Goal: Task Accomplishment & Management: Complete application form

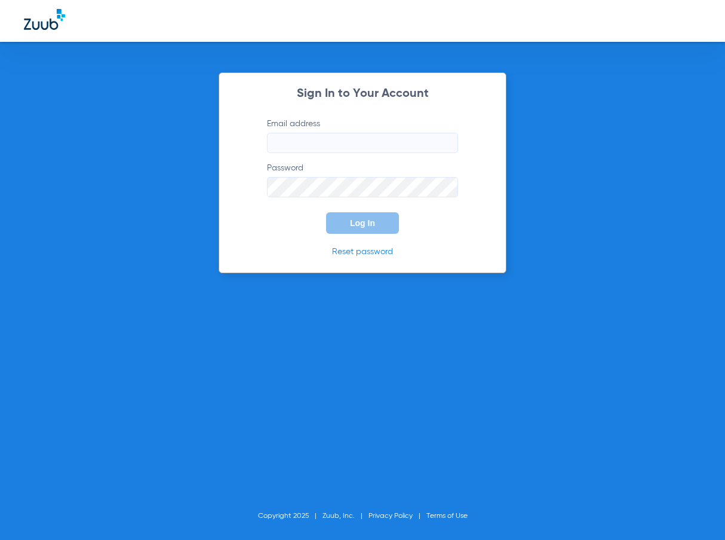
type input "[EMAIL_ADDRESS][DOMAIN_NAME]"
click at [363, 228] on button "Log In" at bounding box center [362, 223] width 73 height 22
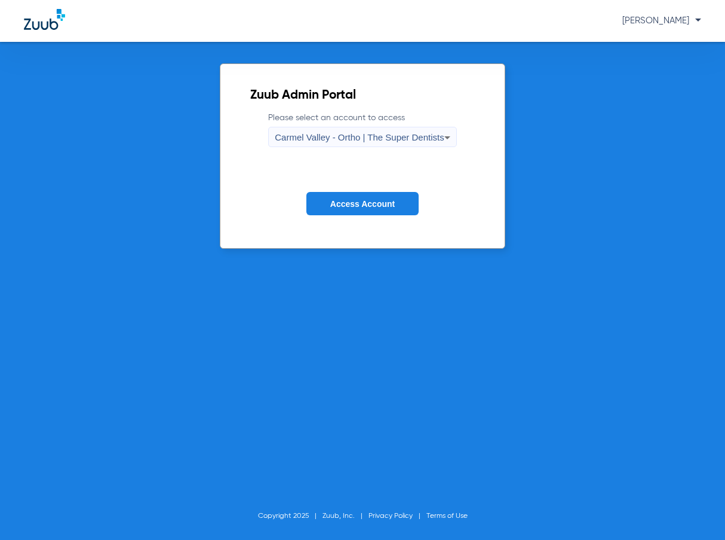
click at [349, 205] on span "Access Account" at bounding box center [362, 204] width 65 height 10
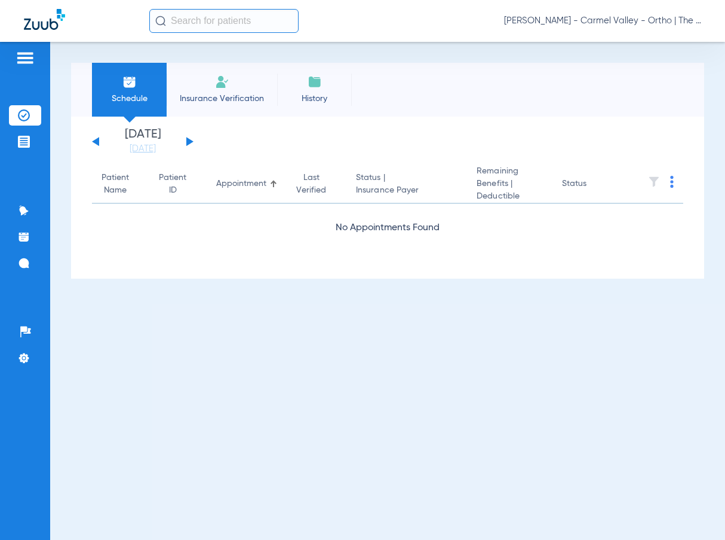
click at [206, 99] on span "Insurance Verification" at bounding box center [222, 99] width 93 height 12
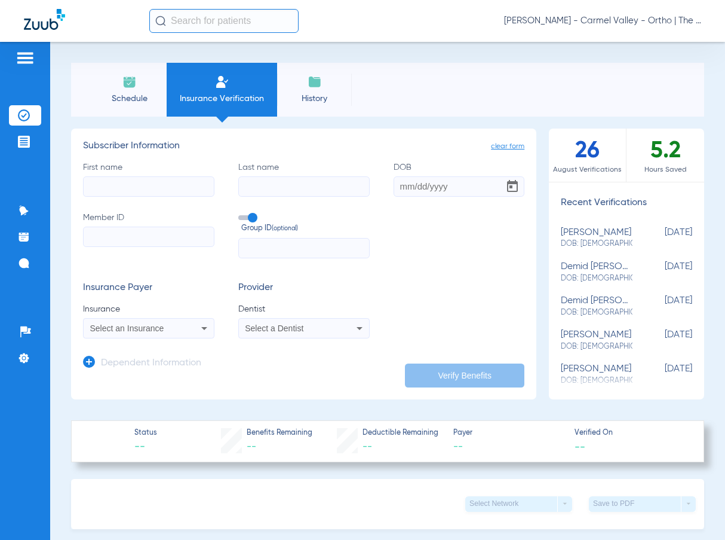
click at [128, 189] on input "First name" at bounding box center [148, 186] width 131 height 20
click at [543, 23] on span "[PERSON_NAME] - Carmel Valley - Ortho | The Super Dentists" at bounding box center [602, 21] width 197 height 12
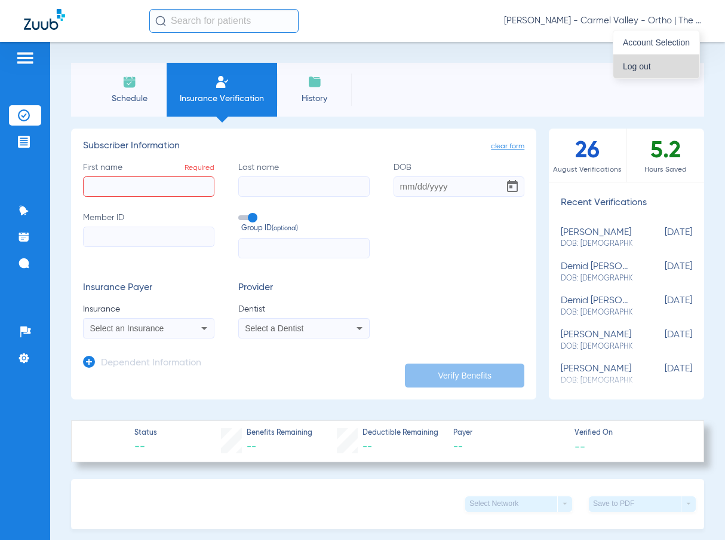
click at [641, 68] on span "Log out" at bounding box center [656, 66] width 67 height 8
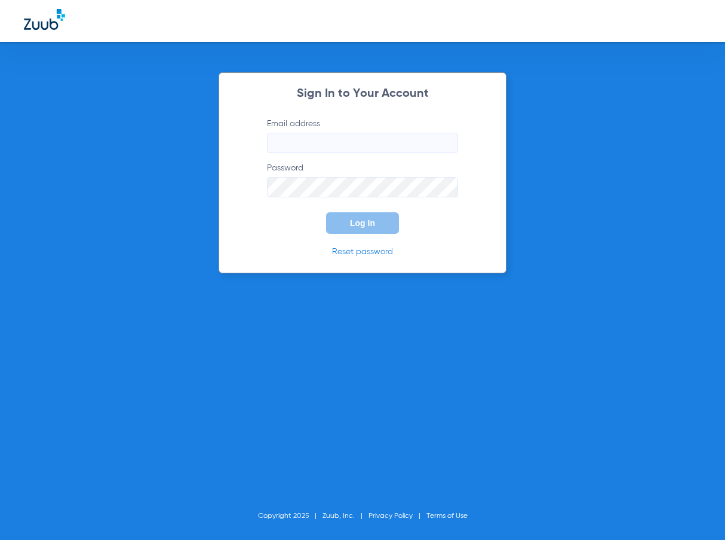
type input "[EMAIL_ADDRESS][DOMAIN_NAME]"
click at [357, 230] on button "Log In" at bounding box center [362, 223] width 73 height 22
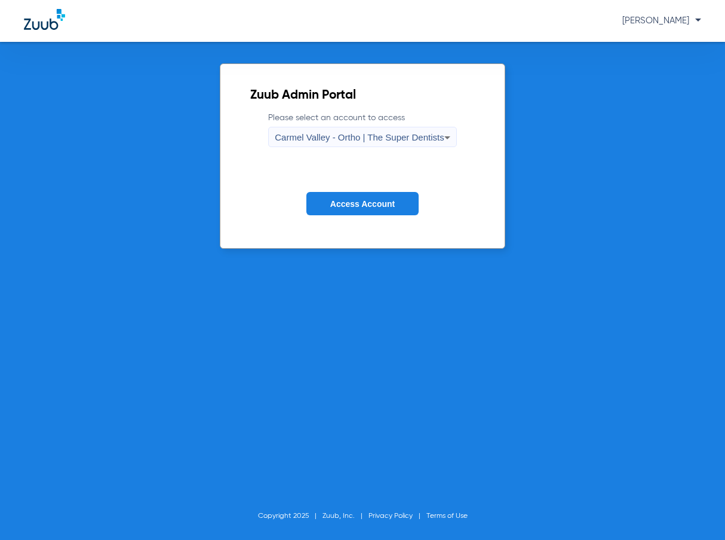
click at [449, 138] on icon at bounding box center [447, 137] width 14 height 14
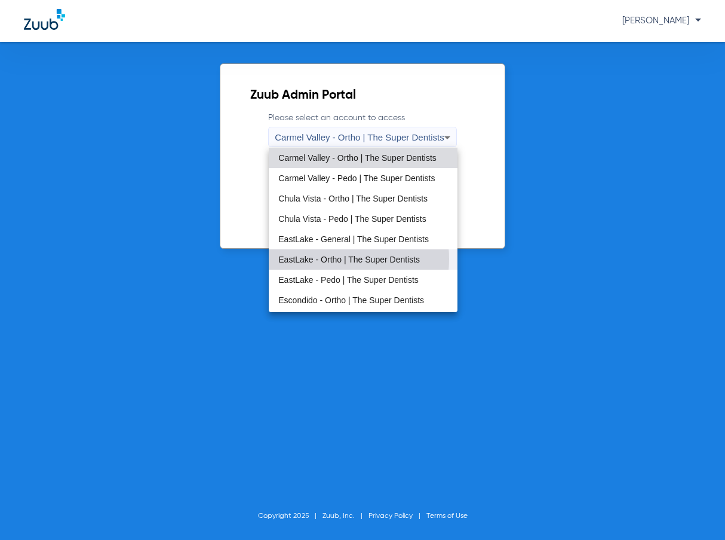
click at [330, 259] on span "EastLake - Ortho | The Super Dentists" at bounding box center [349, 259] width 142 height 8
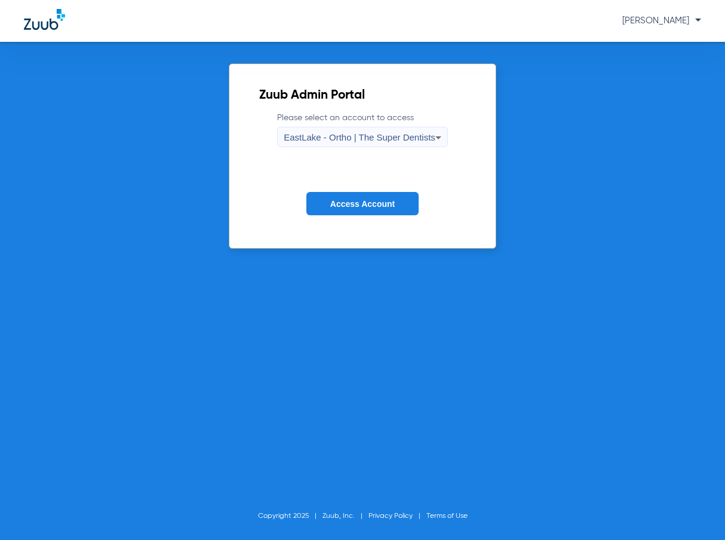
click at [342, 197] on button "Access Account" at bounding box center [363, 203] width 112 height 23
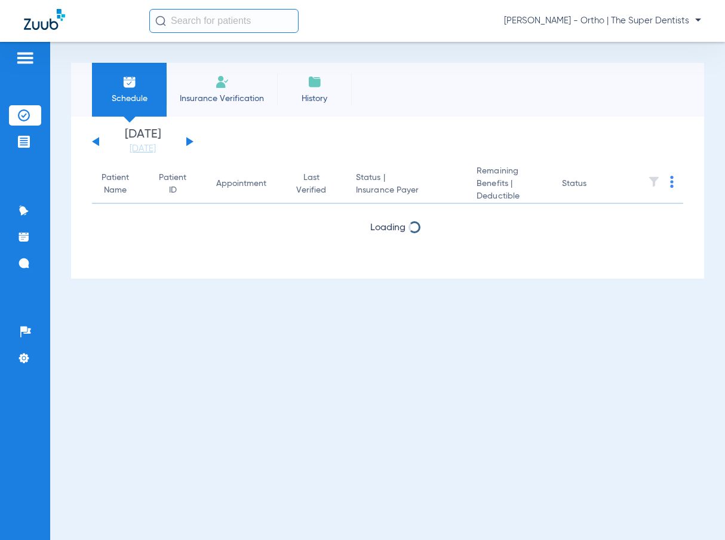
click at [210, 101] on span "Insurance Verification" at bounding box center [222, 99] width 93 height 12
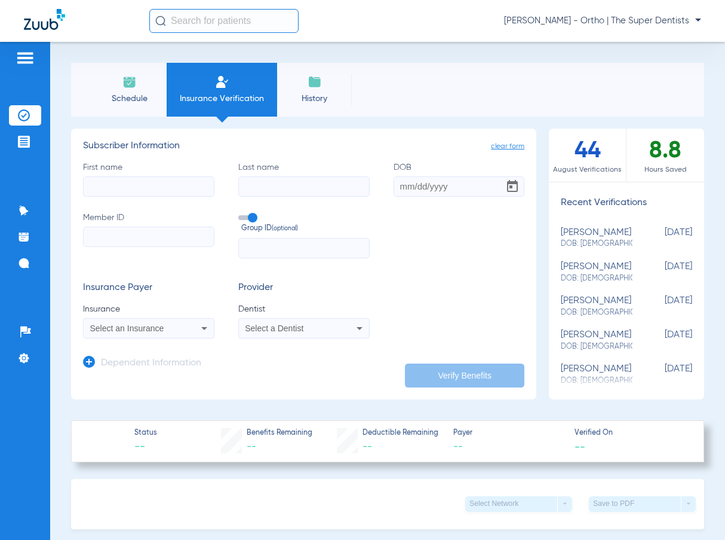
click at [121, 193] on input "First name" at bounding box center [148, 186] width 131 height 20
click at [94, 192] on input "First name Required" at bounding box center [148, 186] width 131 height 20
type input "b"
type input "Brian"
type input "Gibbs"
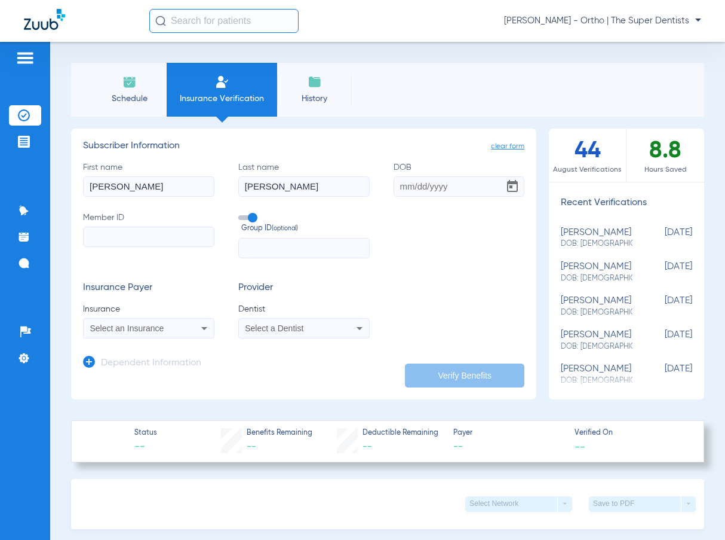
click at [442, 190] on input "DOB" at bounding box center [459, 186] width 131 height 20
click at [403, 188] on input "DOB Required" at bounding box center [459, 186] width 131 height 20
type input "04/07/1994"
click at [206, 329] on icon at bounding box center [204, 328] width 14 height 14
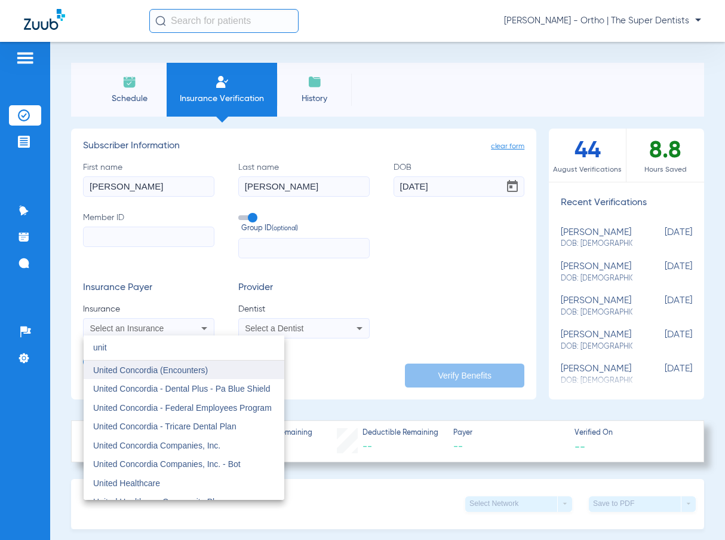
type input "unit"
click at [151, 370] on span "United Concordia (Encounters)" at bounding box center [150, 370] width 115 height 10
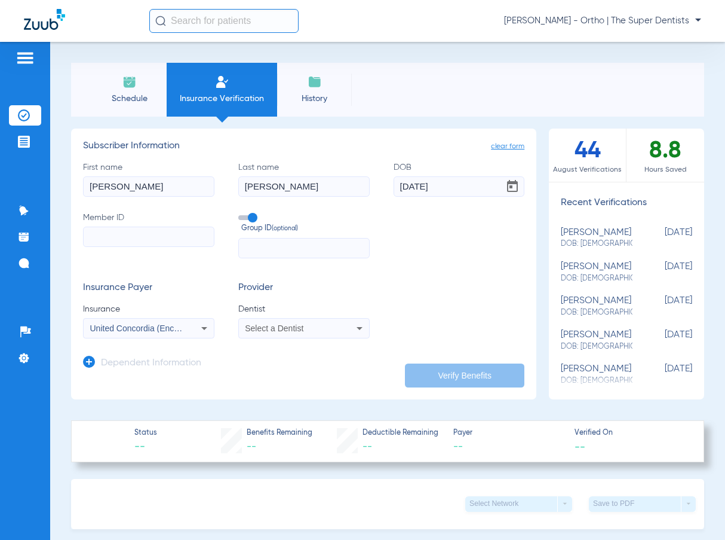
click at [357, 329] on icon at bounding box center [360, 328] width 6 height 3
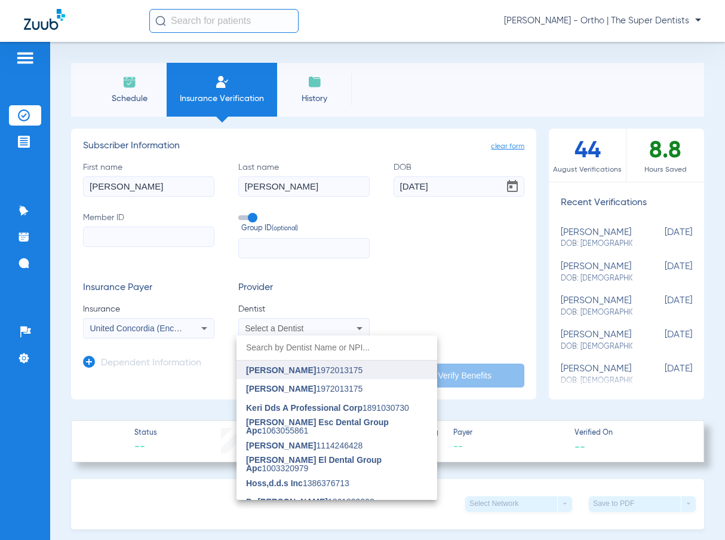
click at [288, 372] on span "Kami Hoss" at bounding box center [281, 370] width 70 height 10
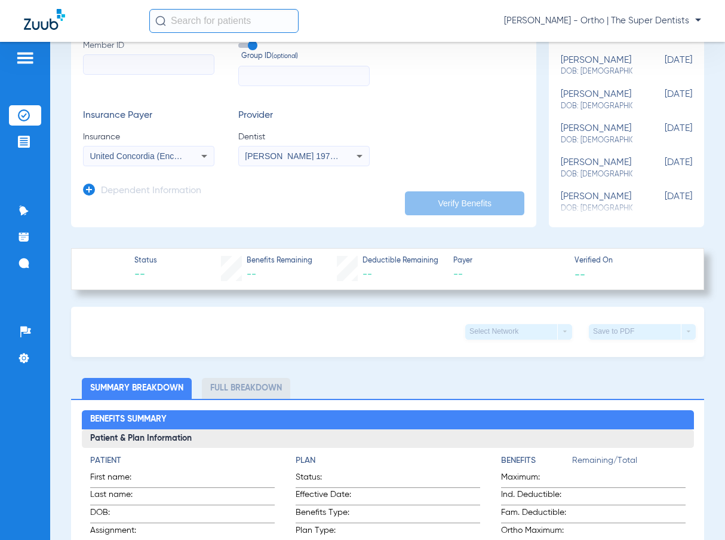
scroll to position [179, 0]
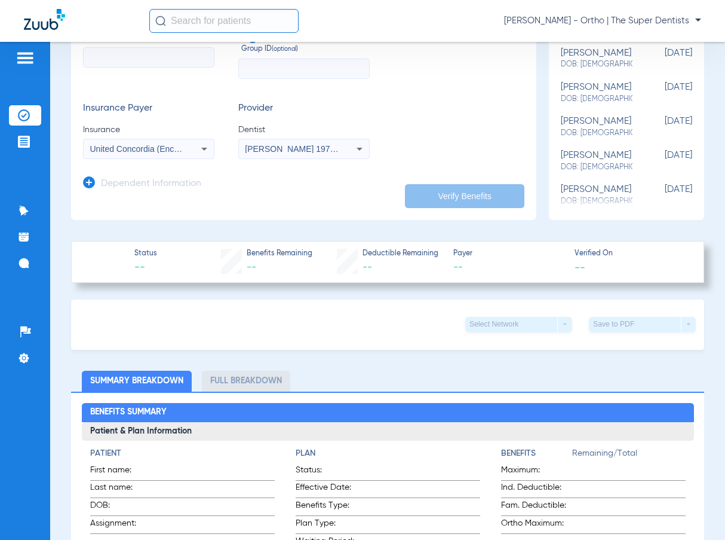
click at [85, 185] on icon at bounding box center [89, 182] width 12 height 12
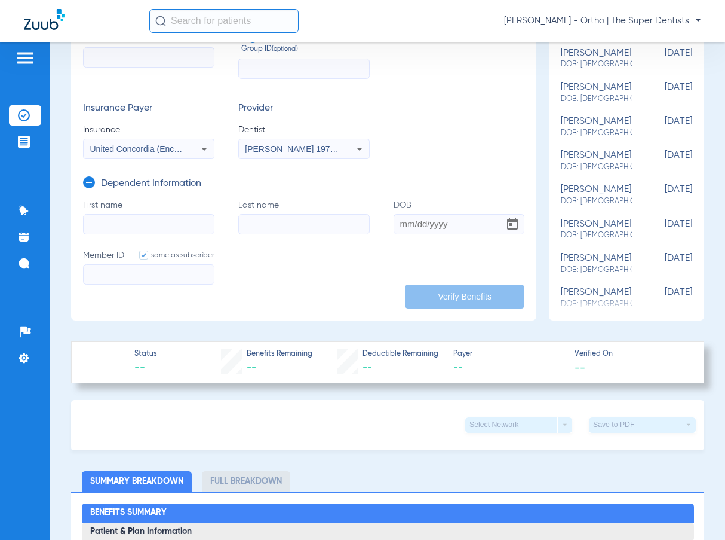
click at [119, 220] on input "First name" at bounding box center [148, 224] width 131 height 20
type input "J"
type input "Hudson"
click at [259, 228] on input "Last name" at bounding box center [303, 224] width 131 height 20
click at [262, 222] on input "Gibss" at bounding box center [303, 224] width 131 height 20
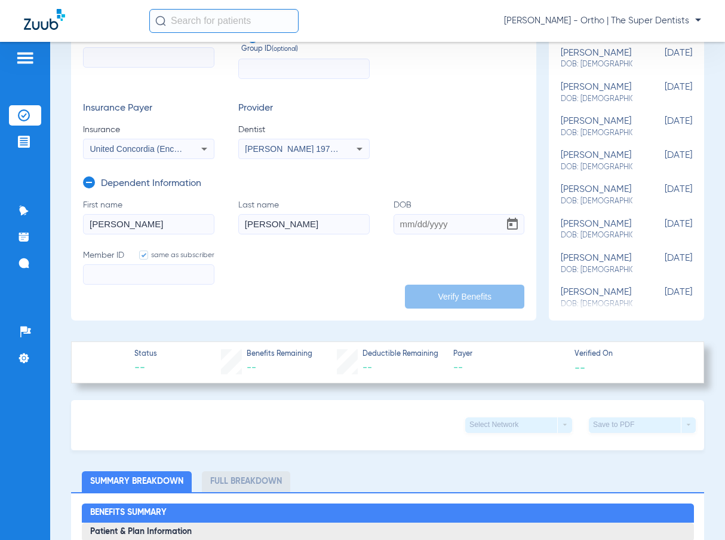
type input "Gibbs"
click at [408, 228] on input "DOB" at bounding box center [459, 224] width 131 height 20
click at [446, 222] on input "03/04/0003" at bounding box center [459, 224] width 131 height 20
type input "03/04/2017"
paste input "01486300400"
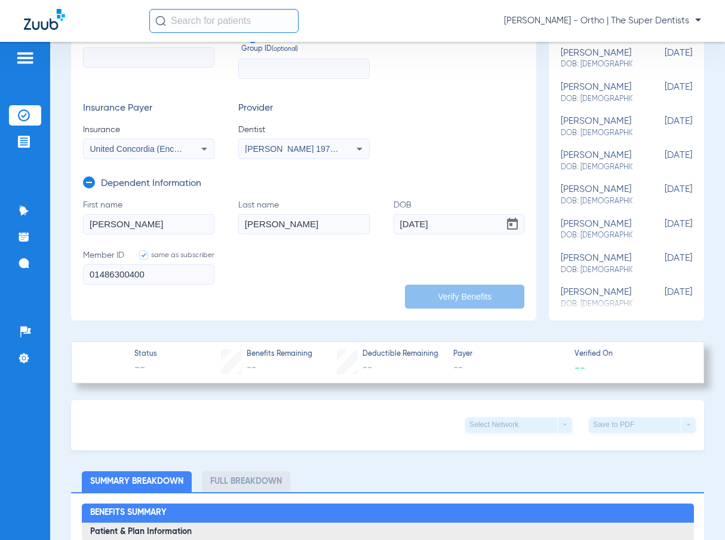
type input "01486300400"
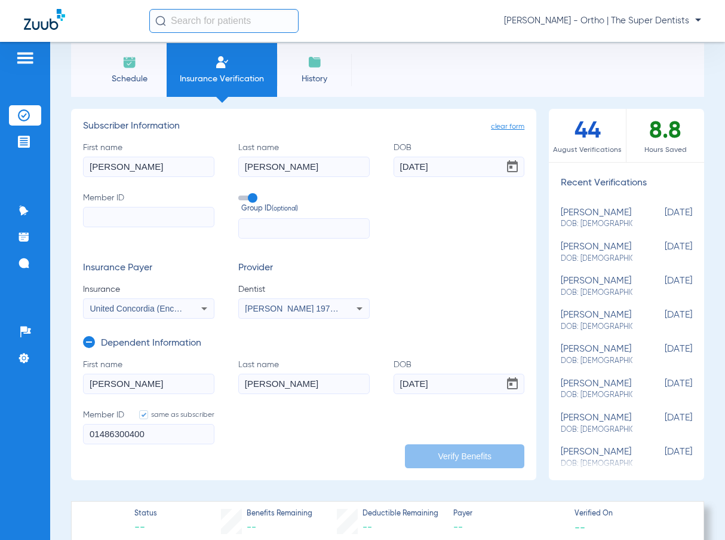
scroll to position [0, 0]
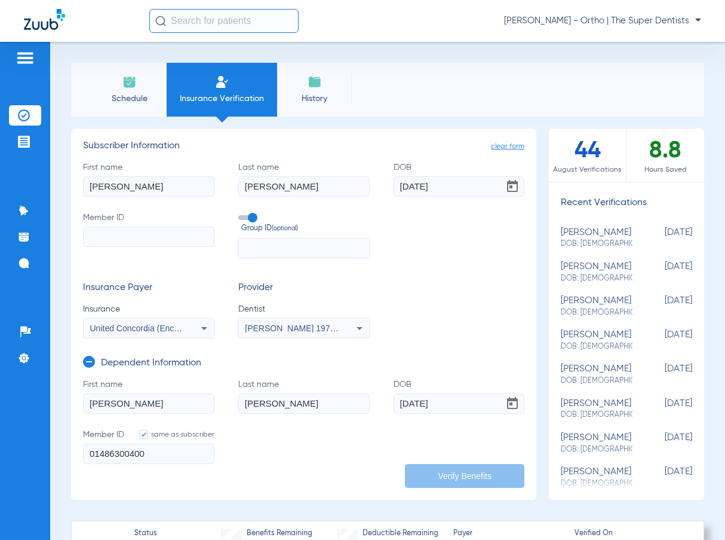
paste input "01486300400"
type input "01486300400"
click at [436, 481] on button "Verify Benefits" at bounding box center [464, 476] width 119 height 24
click at [94, 491] on app-manual-verification-form "clear form Subscriber Information First name Brian Last name Gibbs DOB 04/07/19…" at bounding box center [303, 313] width 465 height 371
type input "Gibbs"
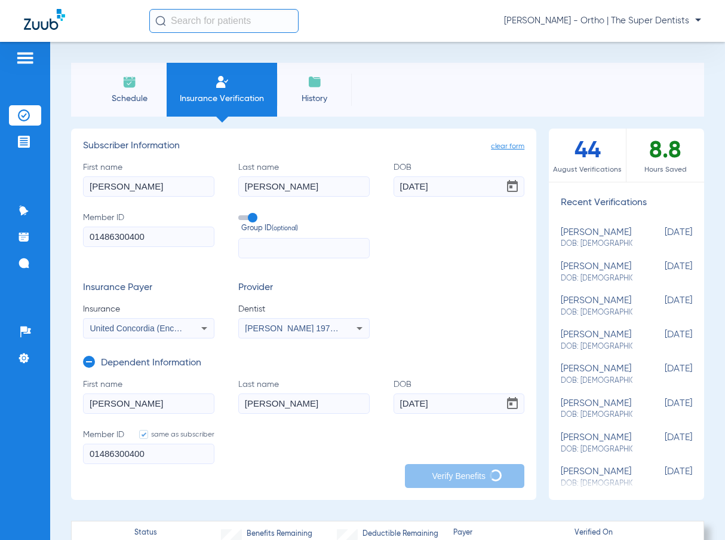
type input "Hudson"
